Goal: Information Seeking & Learning: Understand process/instructions

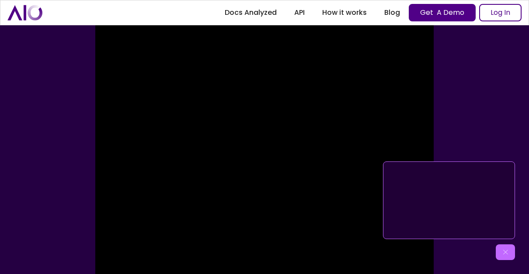
click at [510, 81] on div "The video is loading... Click for sound @keyframes VOLUME_SMALL_WAVE_FLASH { 0%…" at bounding box center [264, 160] width 529 height 328
click at [358, 9] on link "How it works" at bounding box center [344, 13] width 62 height 16
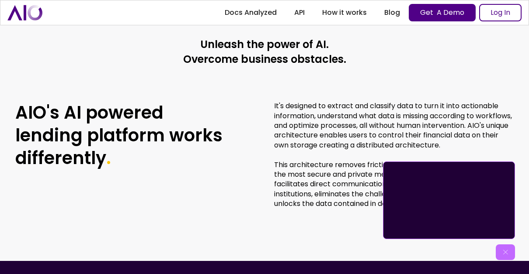
scroll to position [1901, 0]
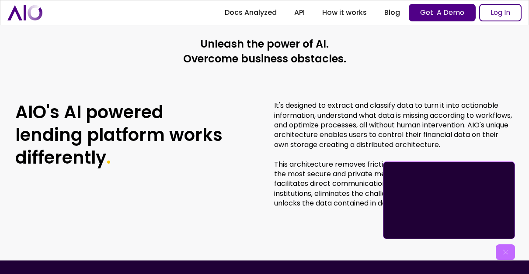
click at [235, 155] on div "AIO's AI powered lending platform works differently . It's designed to extract …" at bounding box center [264, 155] width 498 height 108
